Goal: Task Accomplishment & Management: Manage account settings

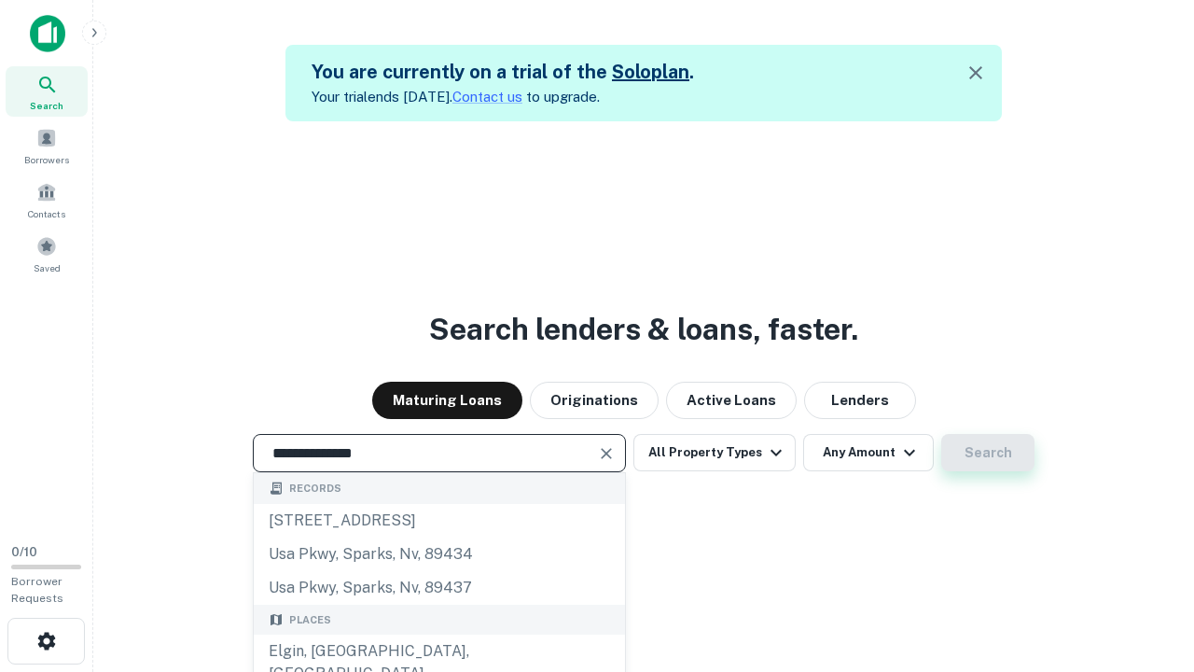
type input "**********"
click at [988, 452] on button "Search" at bounding box center [987, 452] width 93 height 37
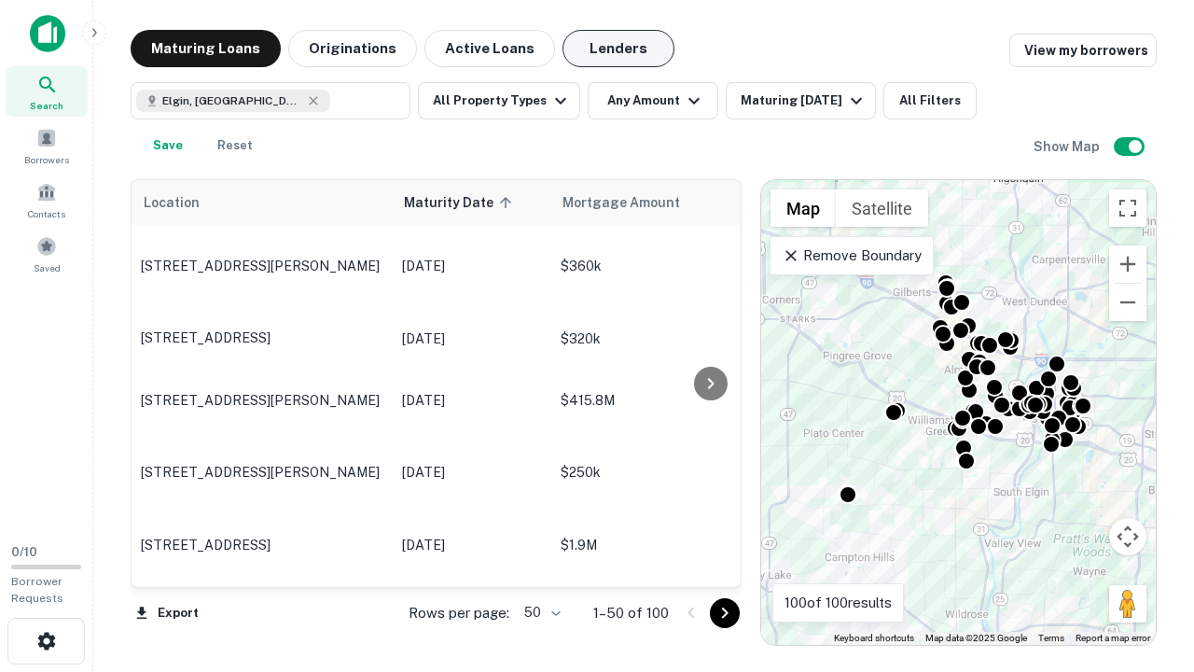
click at [618, 49] on button "Lenders" at bounding box center [618, 48] width 112 height 37
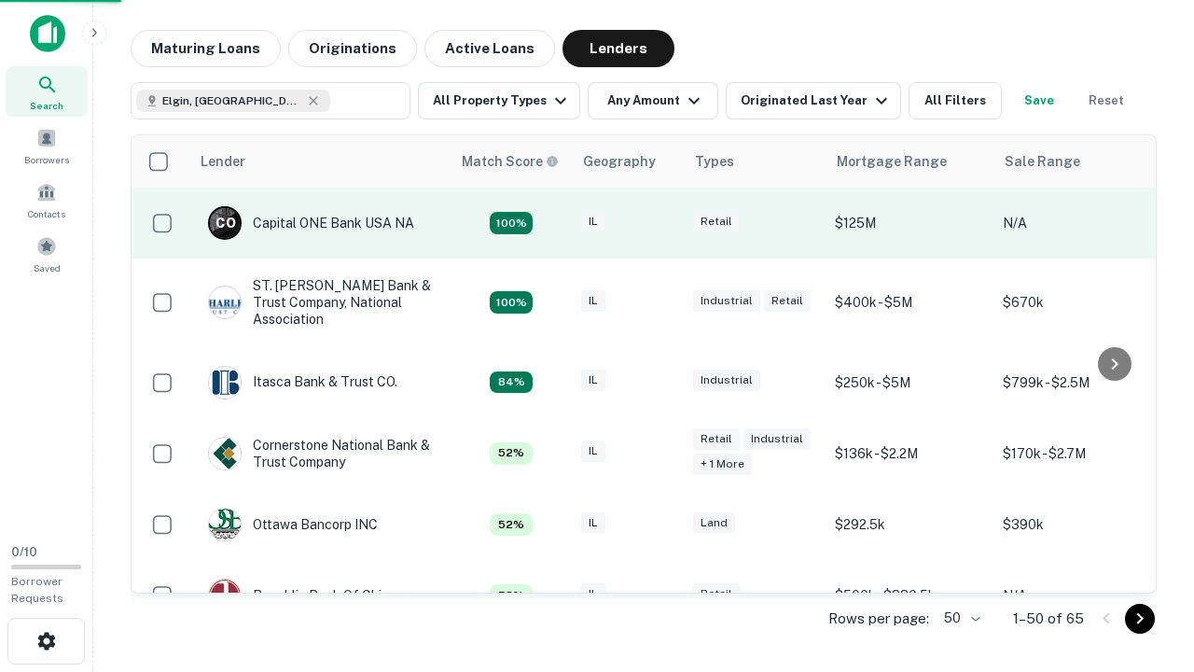
click at [662, 223] on div "IL" at bounding box center [627, 223] width 93 height 25
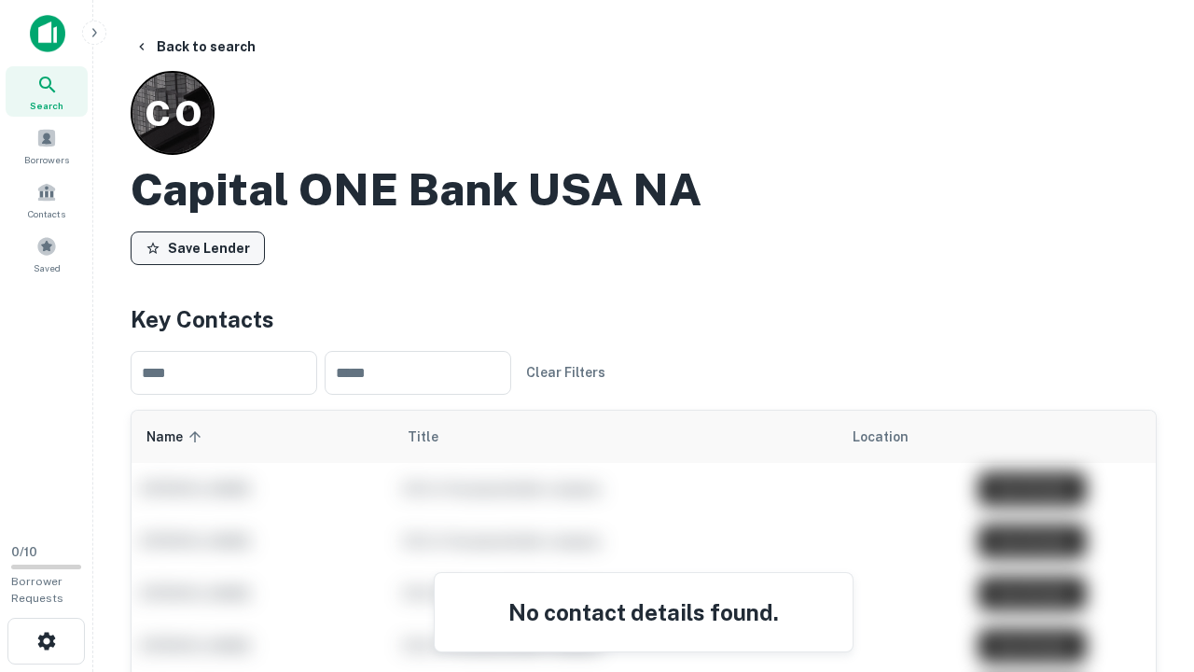
click at [198, 247] on button "Save Lender" at bounding box center [198, 248] width 134 height 34
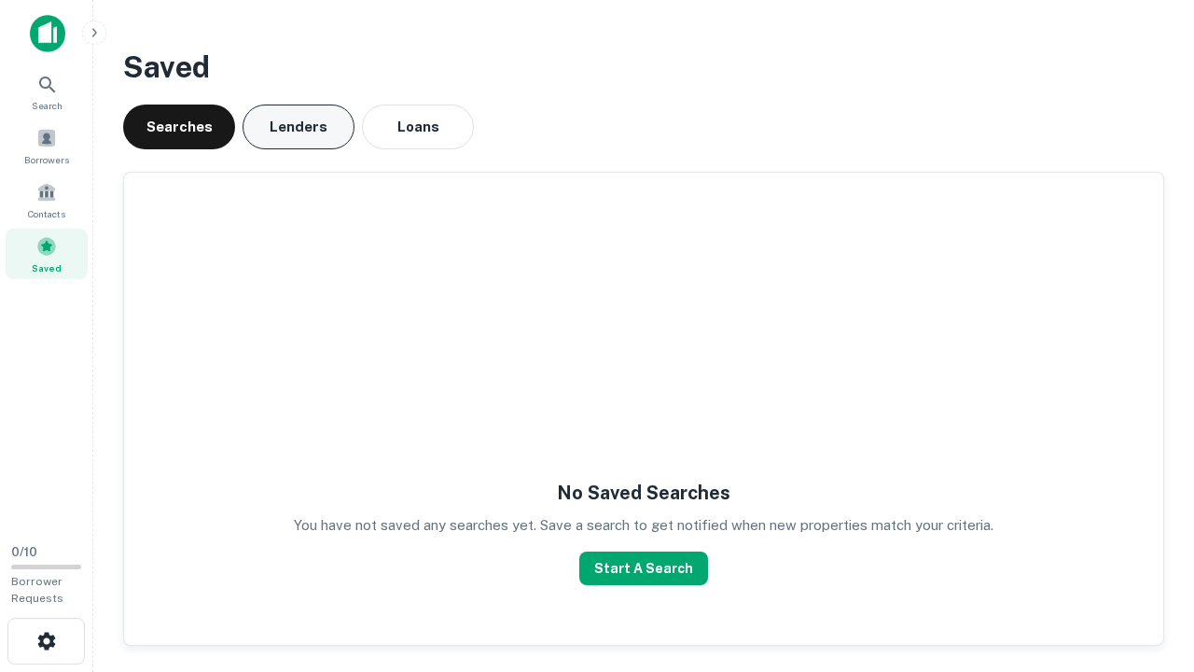
click at [298, 127] on button "Lenders" at bounding box center [299, 126] width 112 height 45
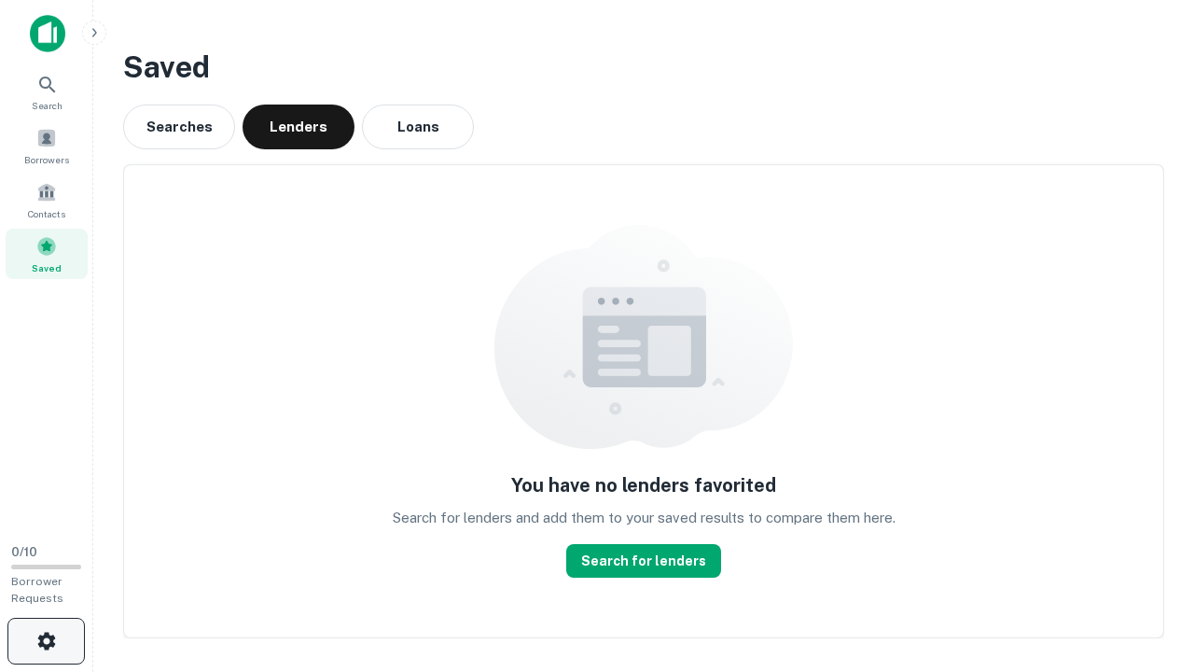
click at [46, 641] on icon "button" at bounding box center [46, 641] width 22 height 22
